Goal: Task Accomplishment & Management: Manage account settings

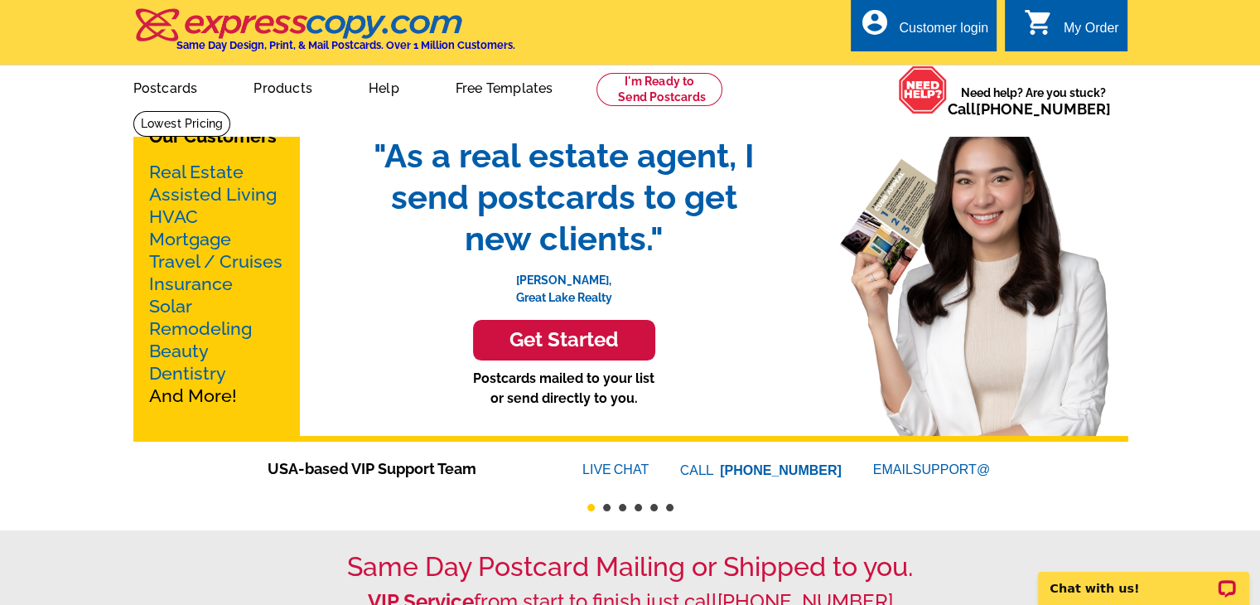
click at [914, 17] on div "account_circle Customer login" at bounding box center [923, 25] width 146 height 52
click at [939, 31] on div "Customer login" at bounding box center [943, 32] width 89 height 23
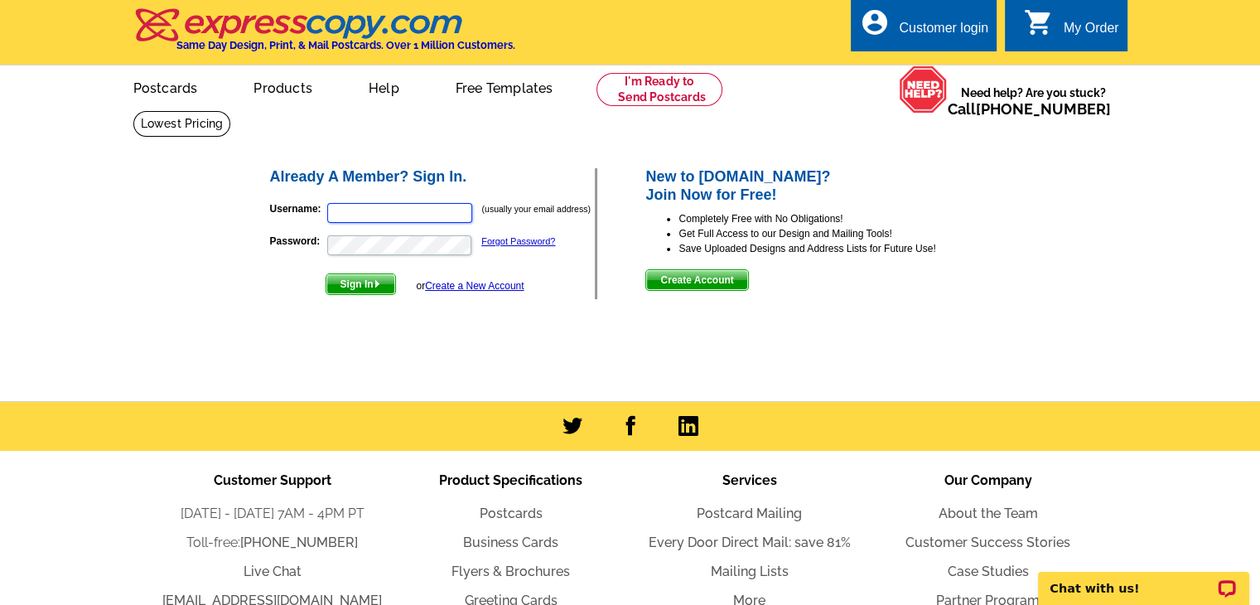
click at [387, 218] on input "Username:" at bounding box center [399, 213] width 145 height 20
type input "[EMAIL_ADDRESS][DOMAIN_NAME]"
click at [325, 273] on button "Sign In" at bounding box center [360, 284] width 70 height 22
